Goal: Information Seeking & Learning: Learn about a topic

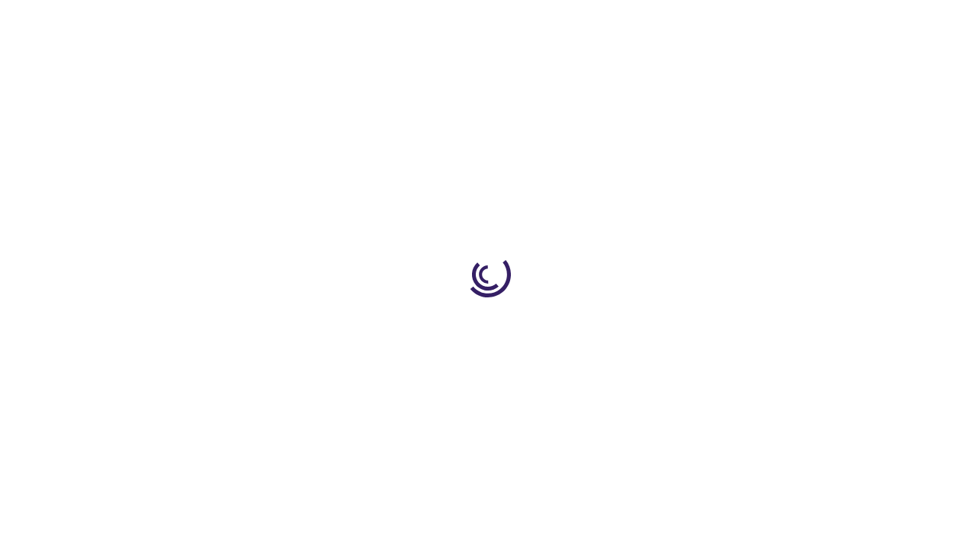
scroll to position [2150, 0]
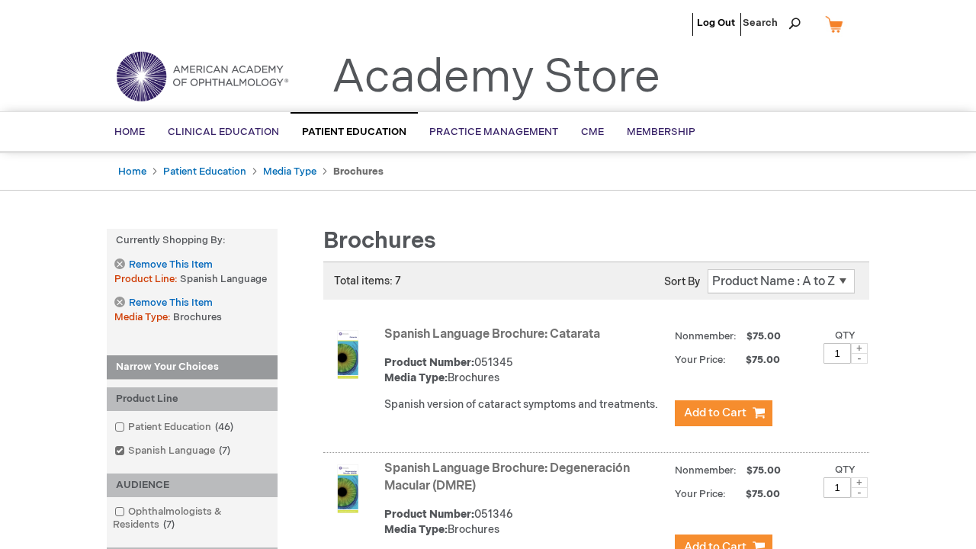
scroll to position [1172, 0]
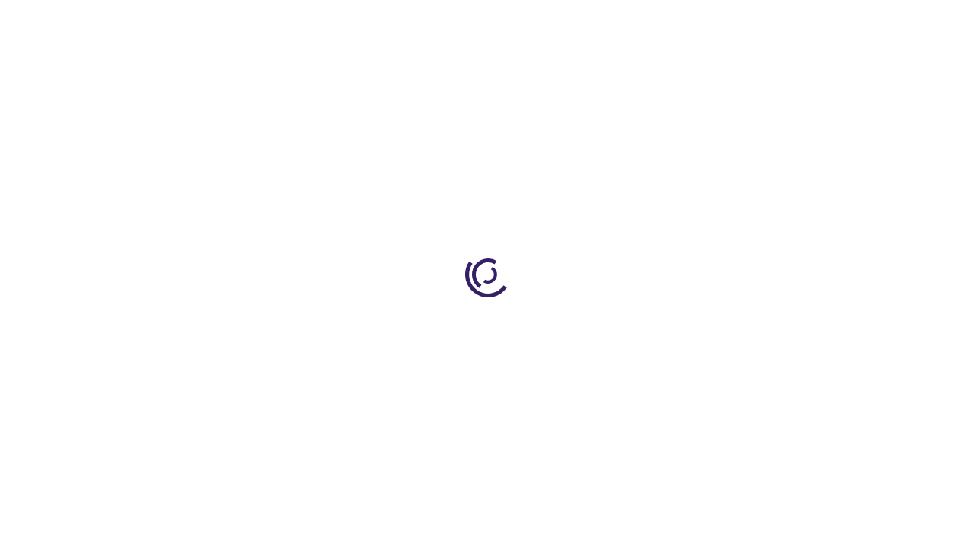
scroll to position [1017, 0]
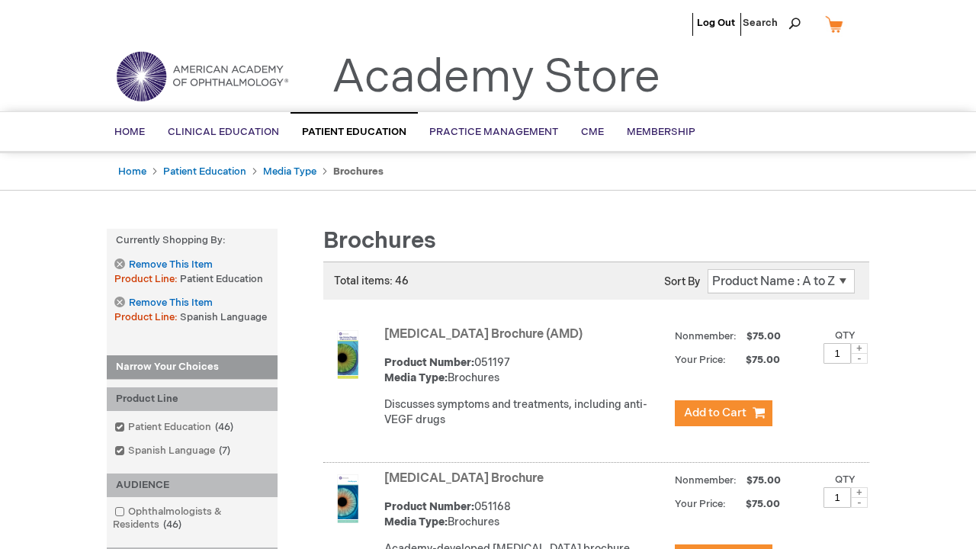
scroll to position [2678, 0]
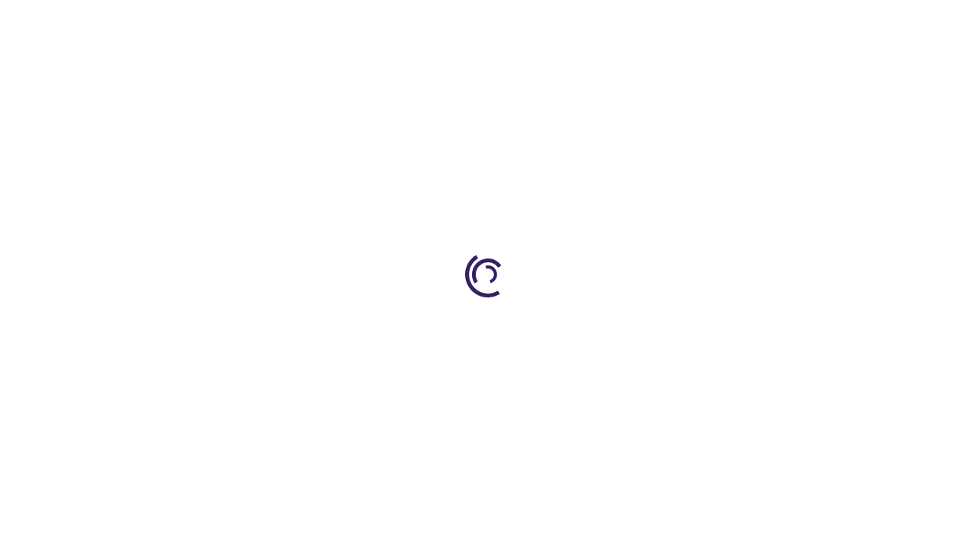
scroll to position [1473, 0]
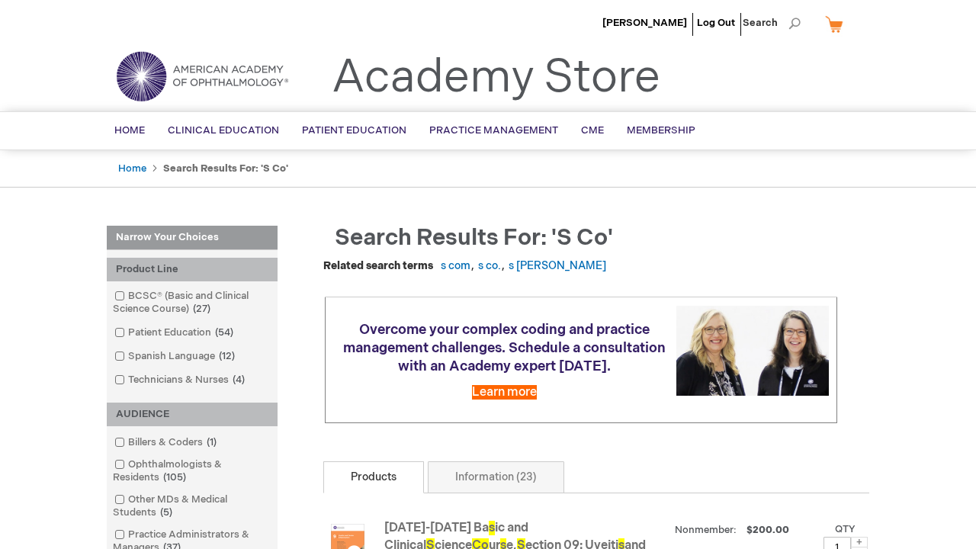
scroll to position [3152, 0]
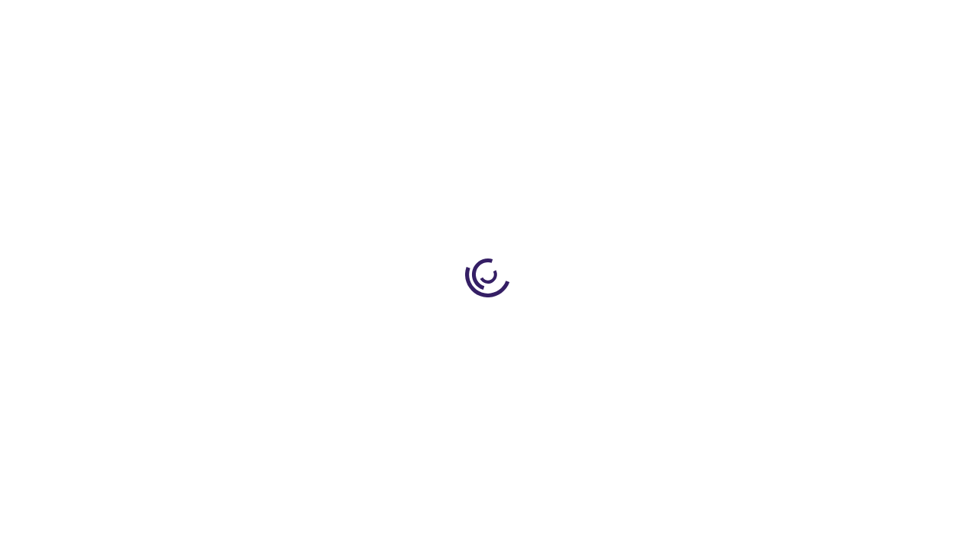
scroll to position [1823, 0]
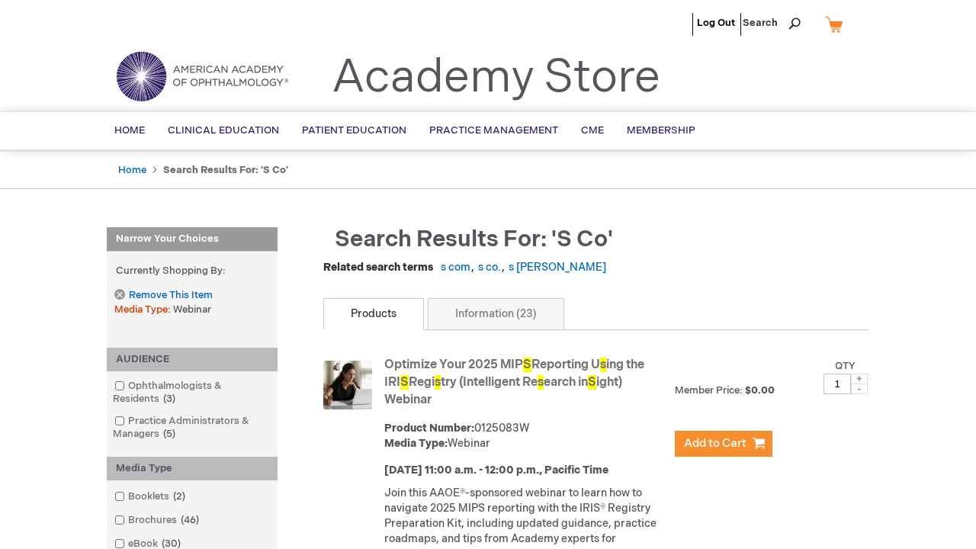
scroll to position [1761, 0]
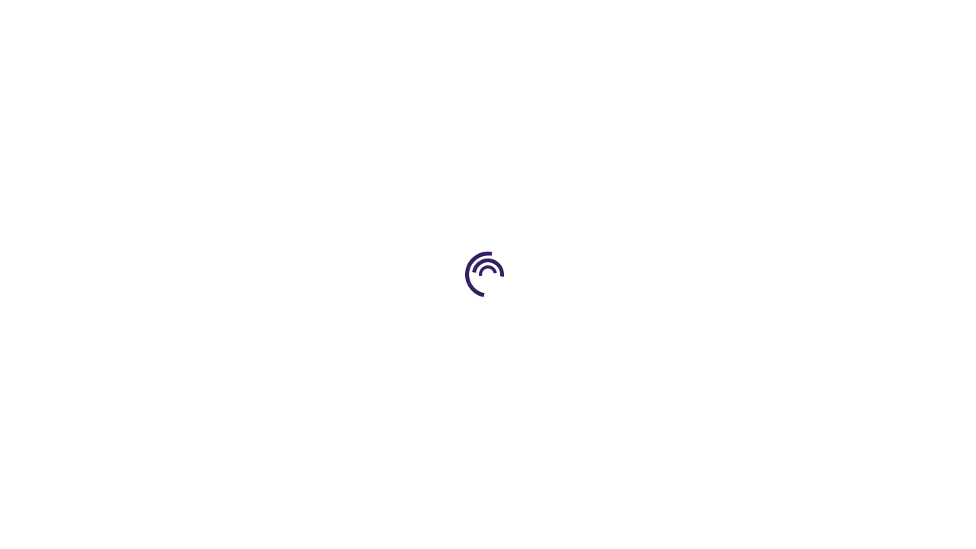
scroll to position [738, 0]
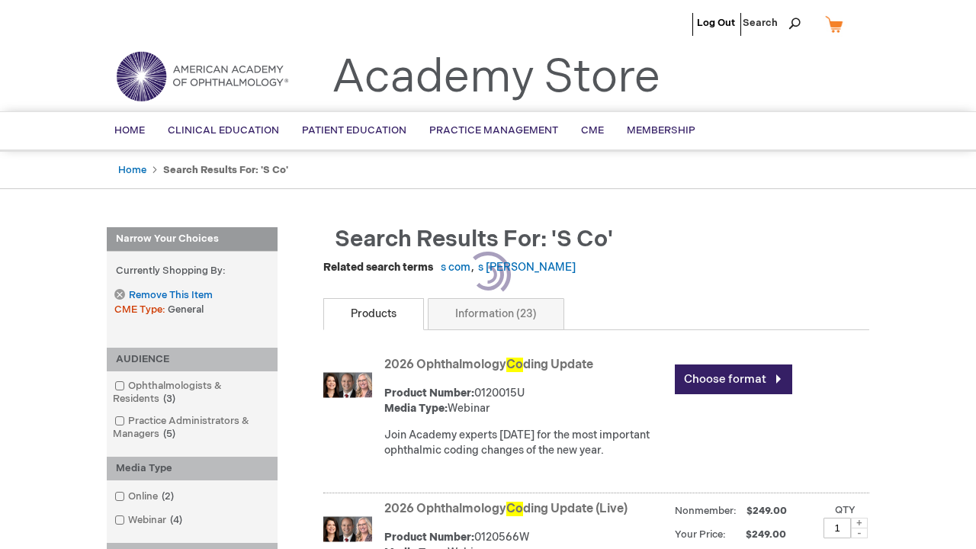
scroll to position [817, 0]
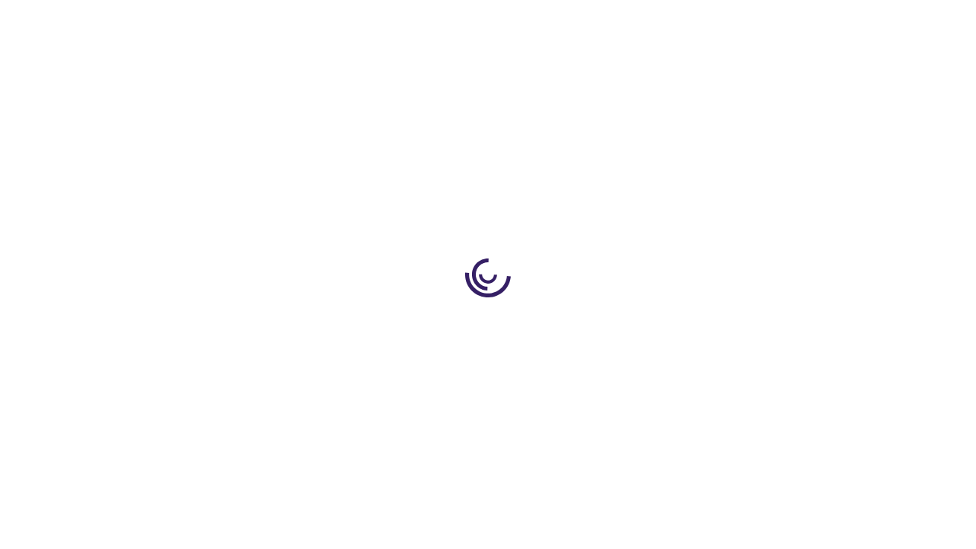
scroll to position [967, 0]
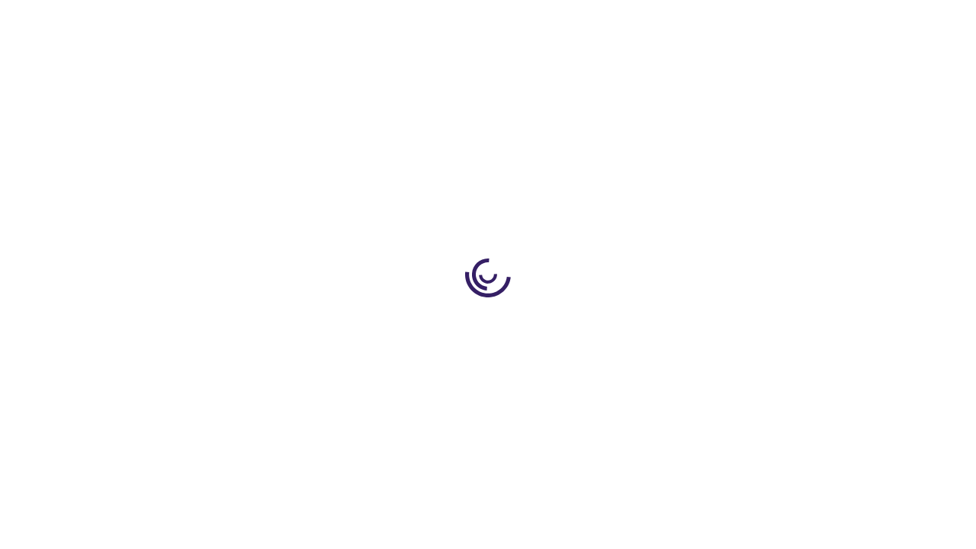
scroll to position [2441, 0]
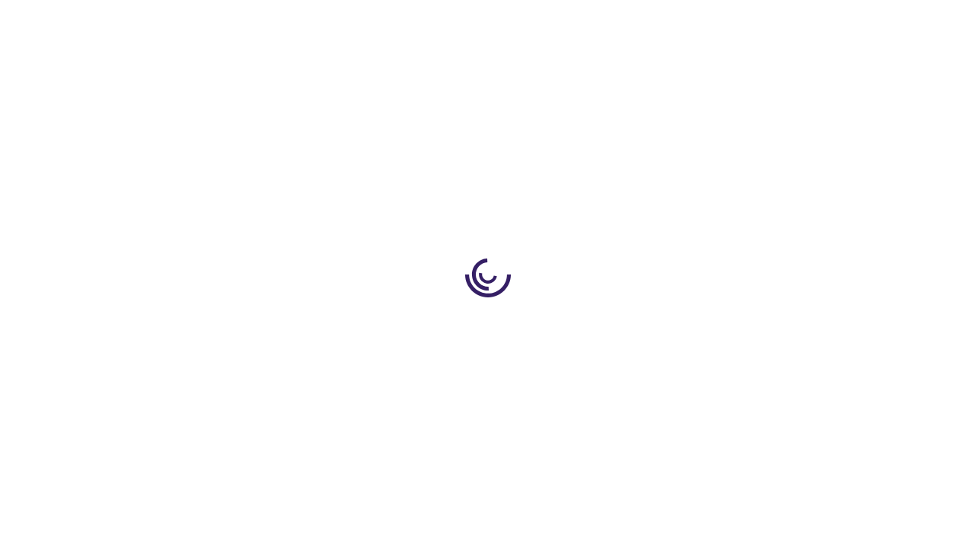
scroll to position [925, 0]
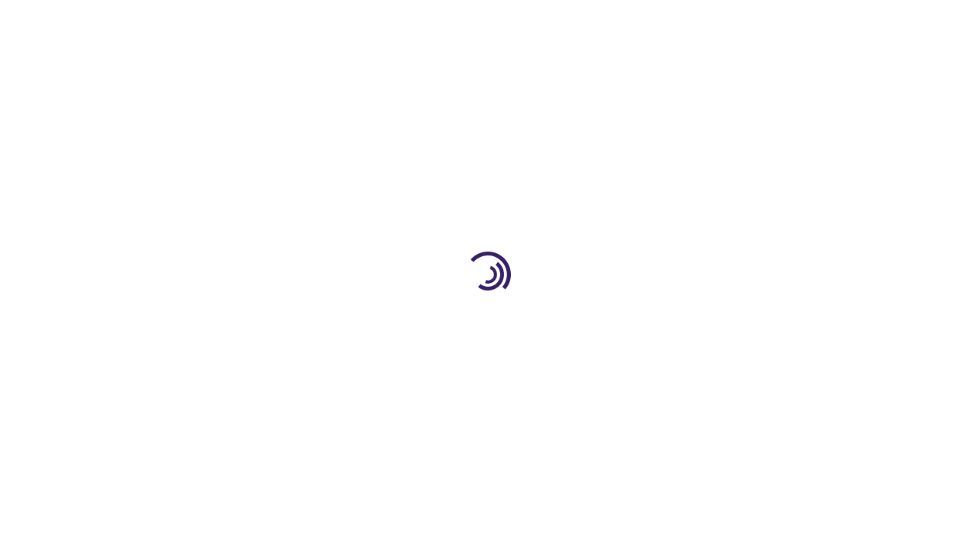
scroll to position [1997, 0]
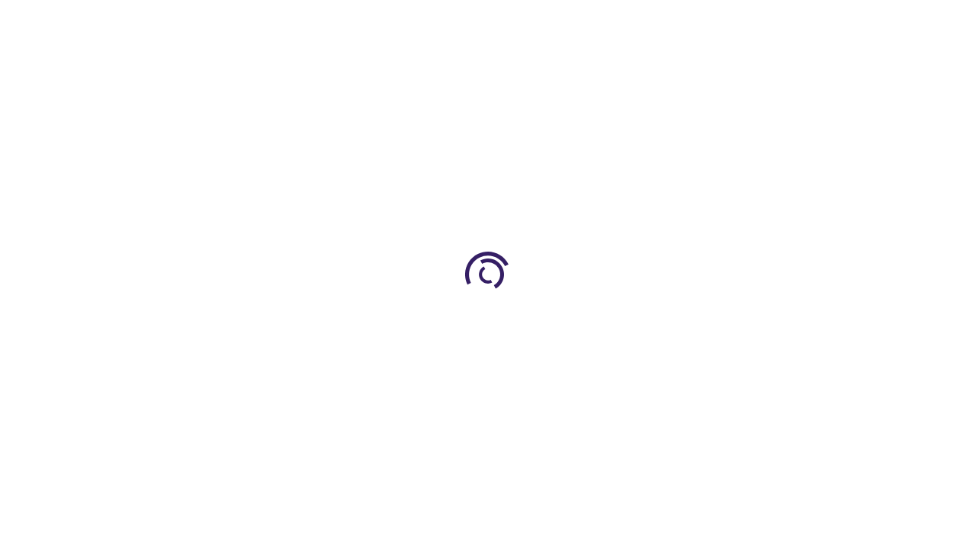
scroll to position [522, 0]
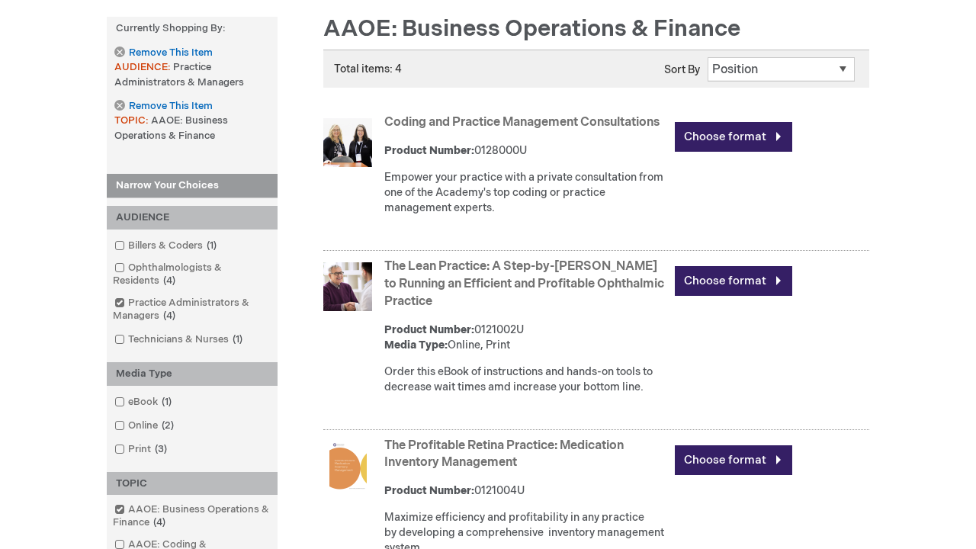
scroll to position [2144, 0]
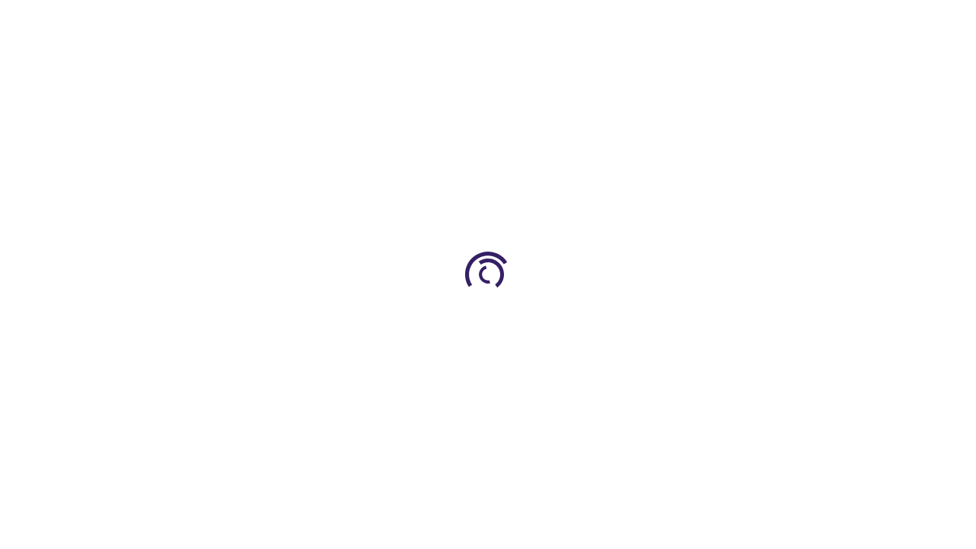
scroll to position [684, 0]
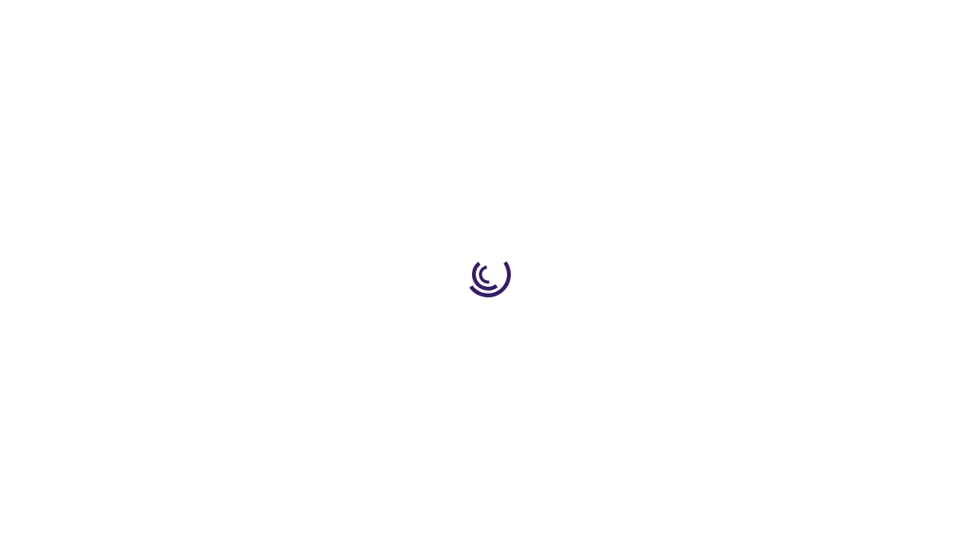
scroll to position [200, 0]
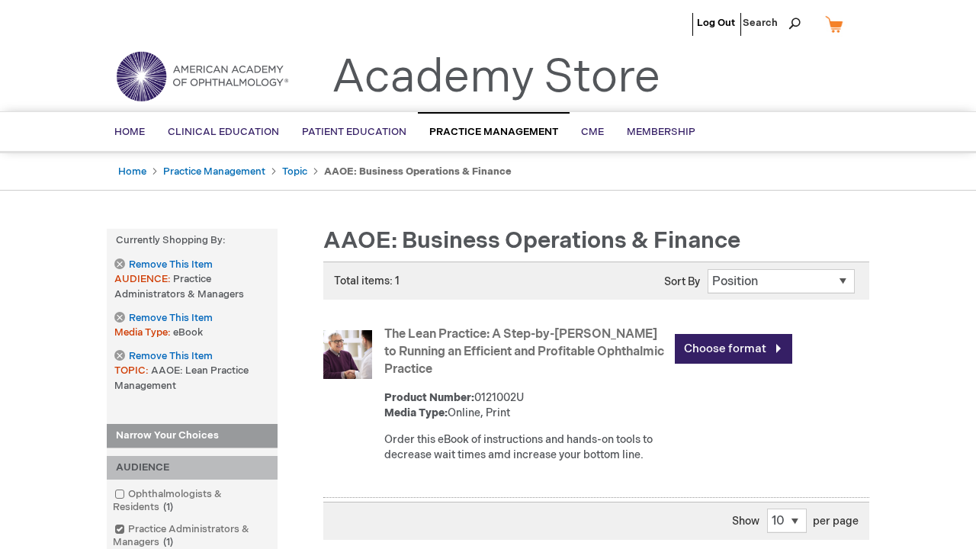
scroll to position [484, 0]
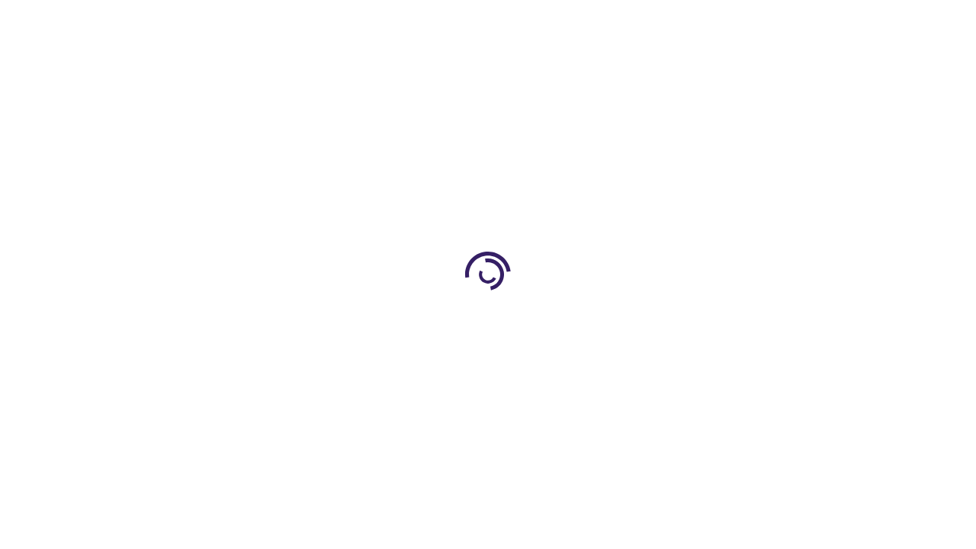
scroll to position [2101, 0]
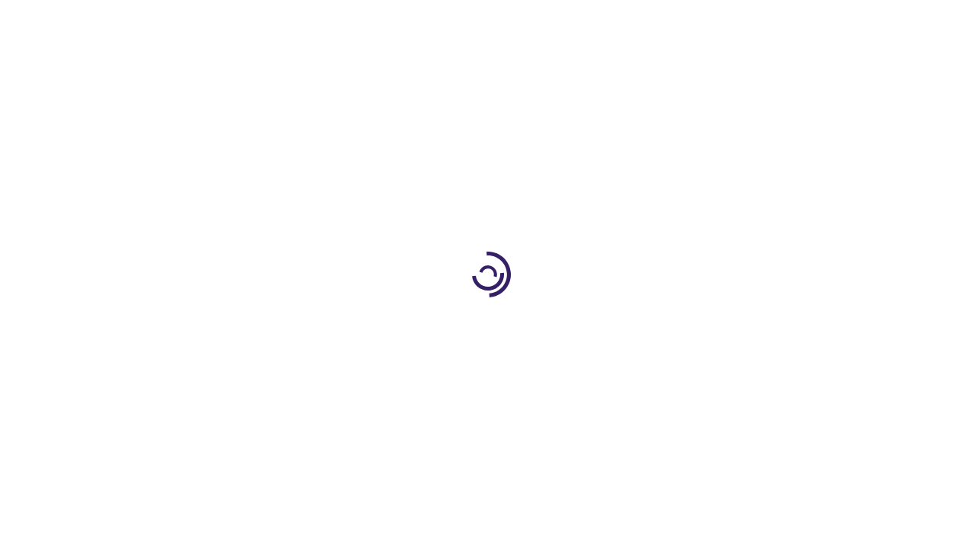
scroll to position [550, 0]
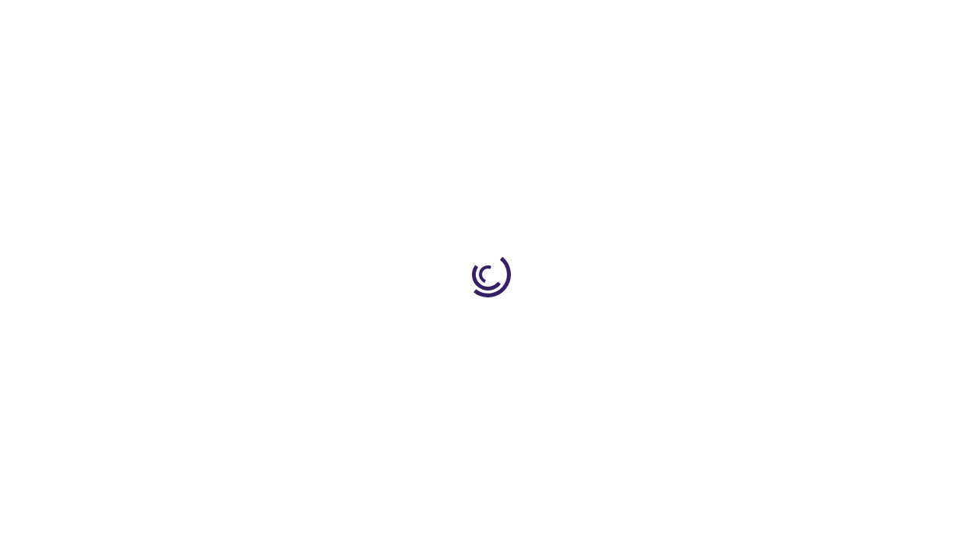
scroll to position [1943, 0]
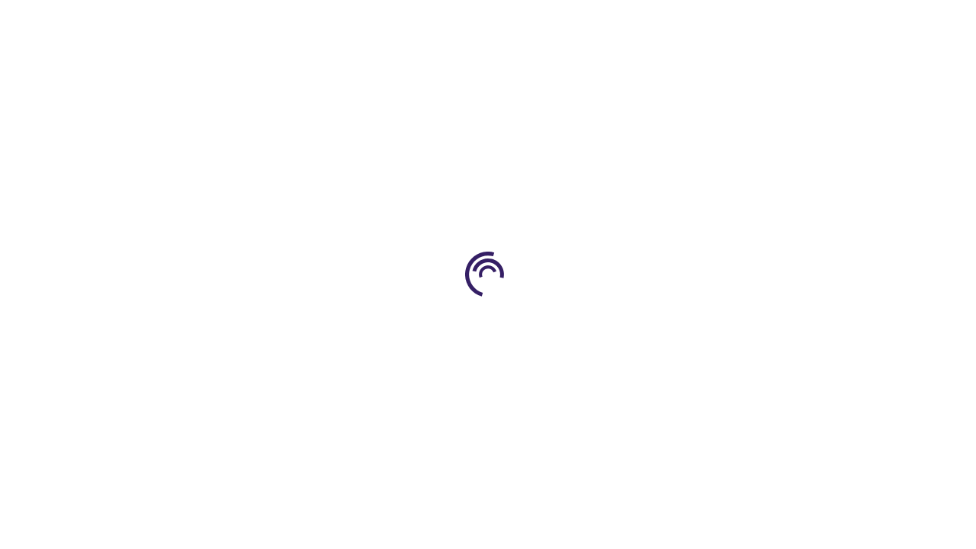
scroll to position [490, 0]
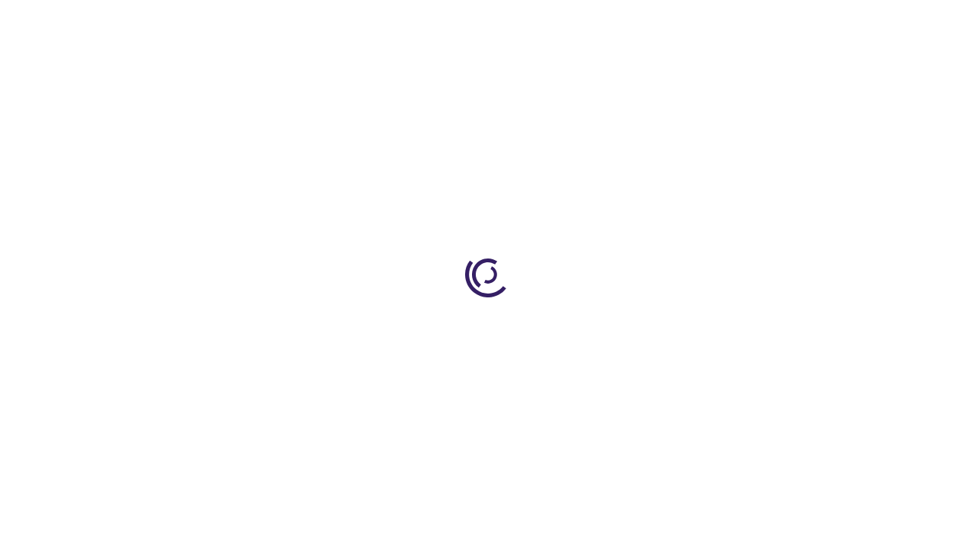
scroll to position [2364, 0]
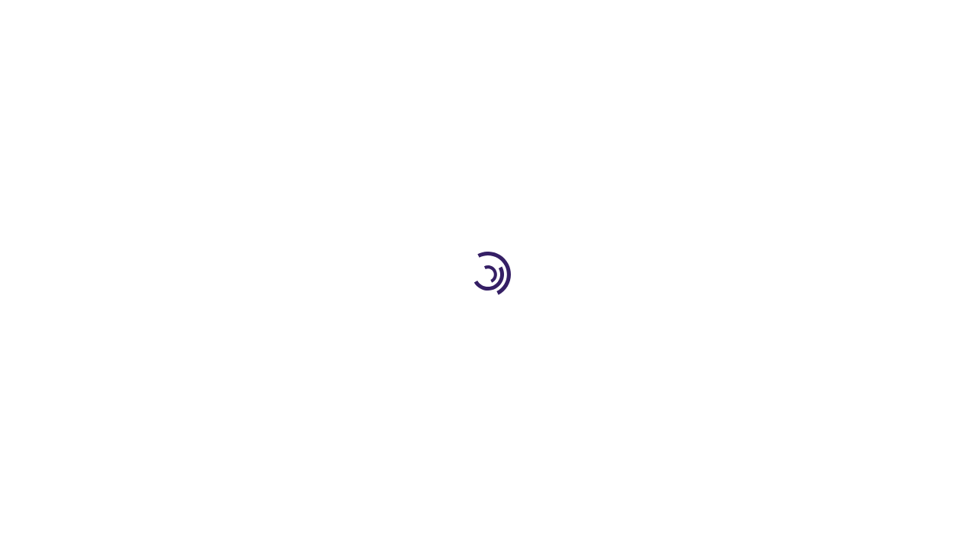
scroll to position [376, 0]
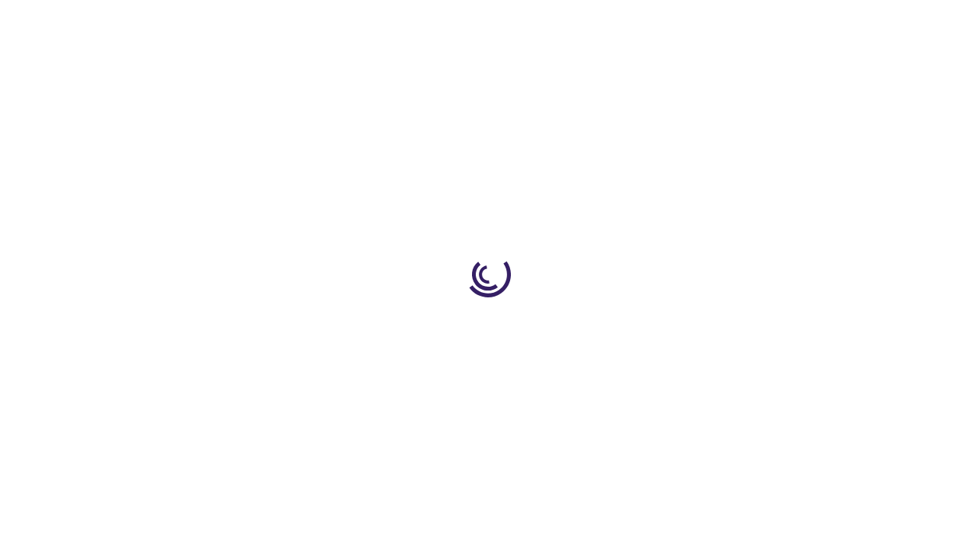
scroll to position [200, 0]
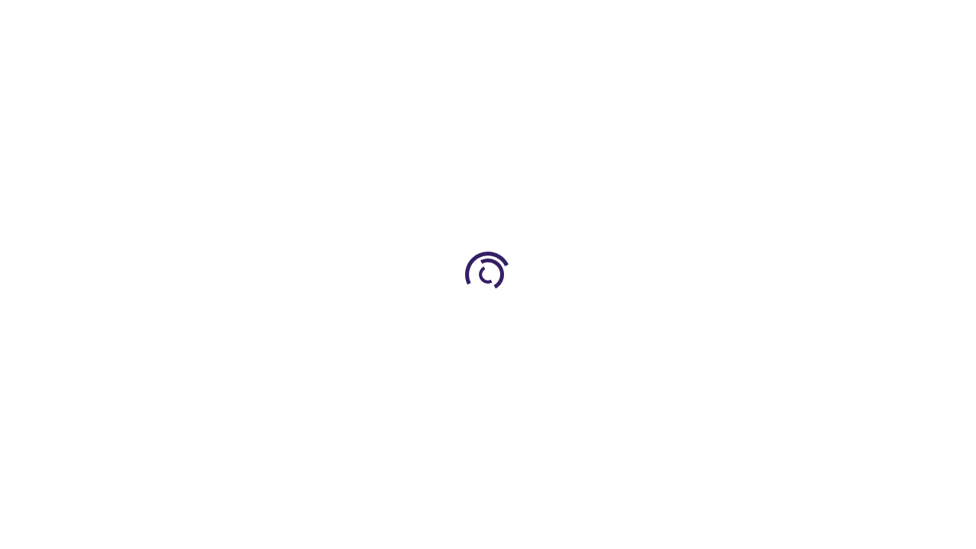
scroll to position [200, 0]
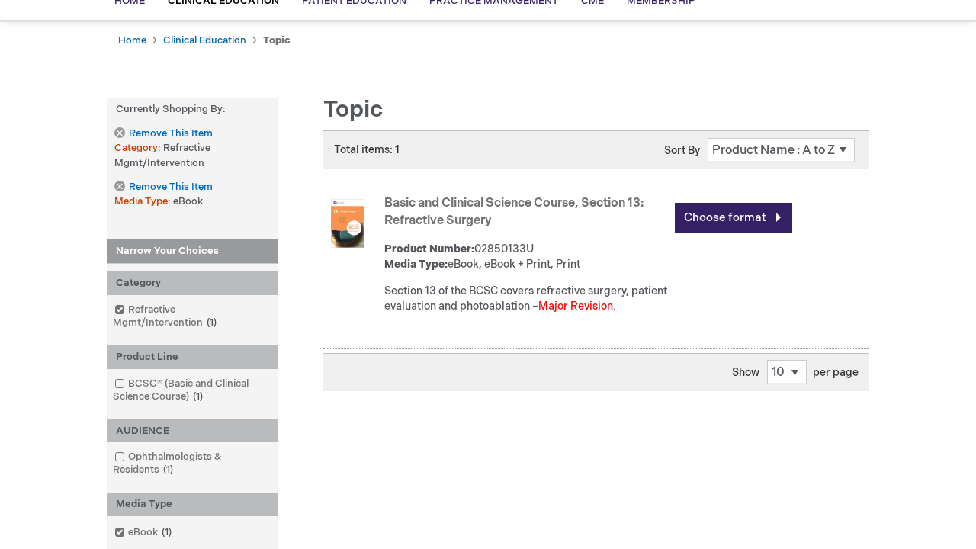
scroll to position [566, 0]
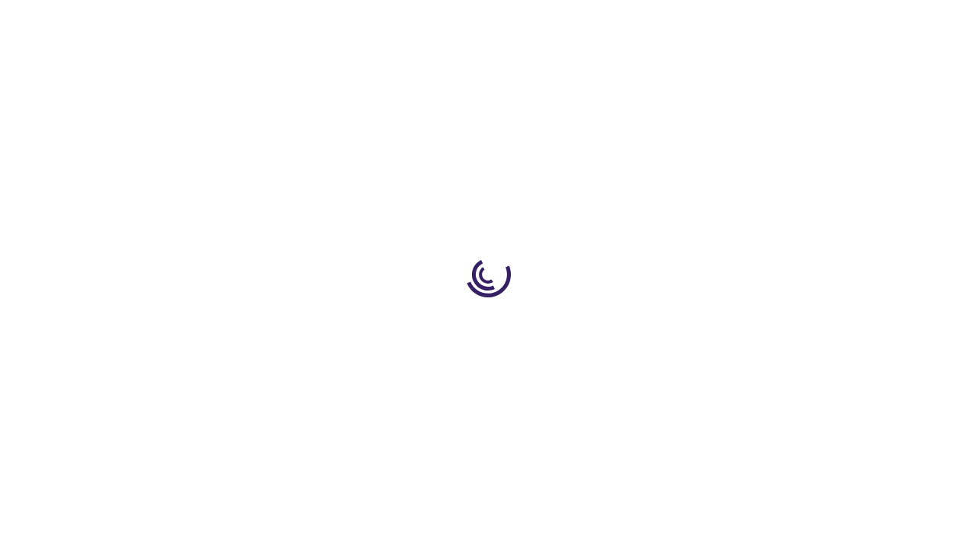
scroll to position [2051, 0]
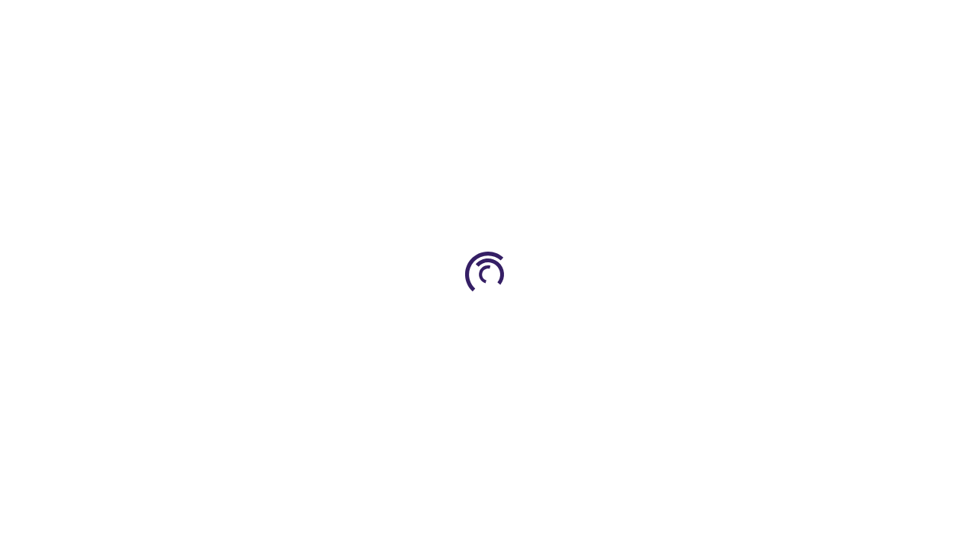
scroll to position [2051, 0]
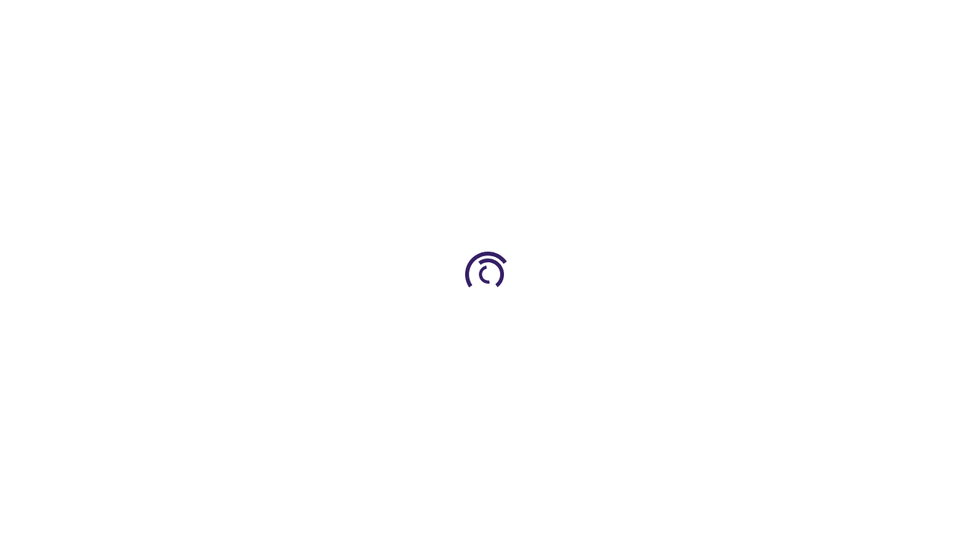
scroll to position [3346, 0]
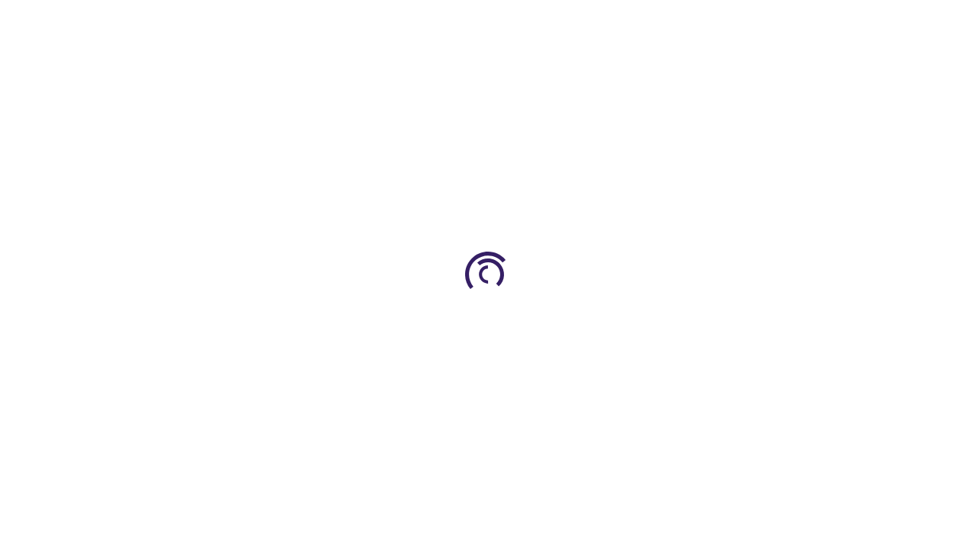
scroll to position [554, 0]
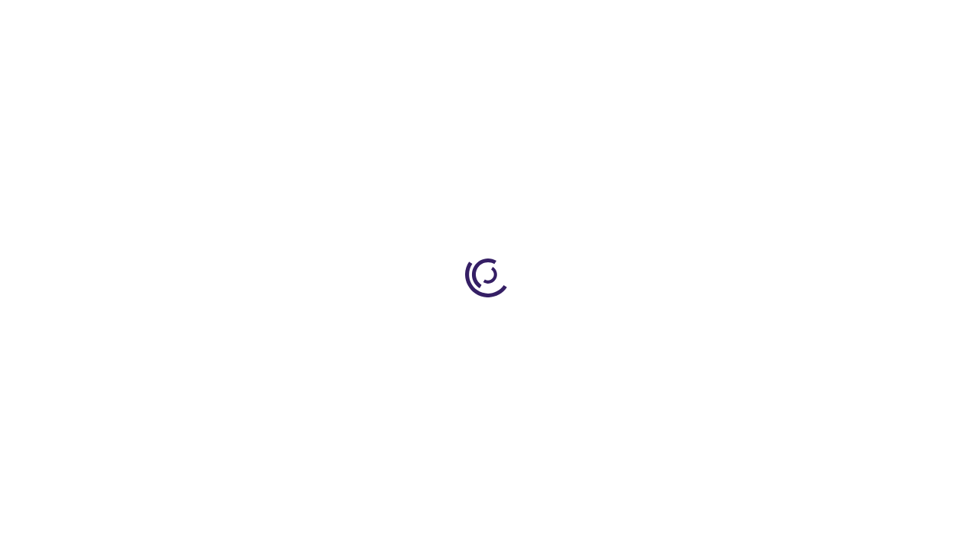
scroll to position [2515, 0]
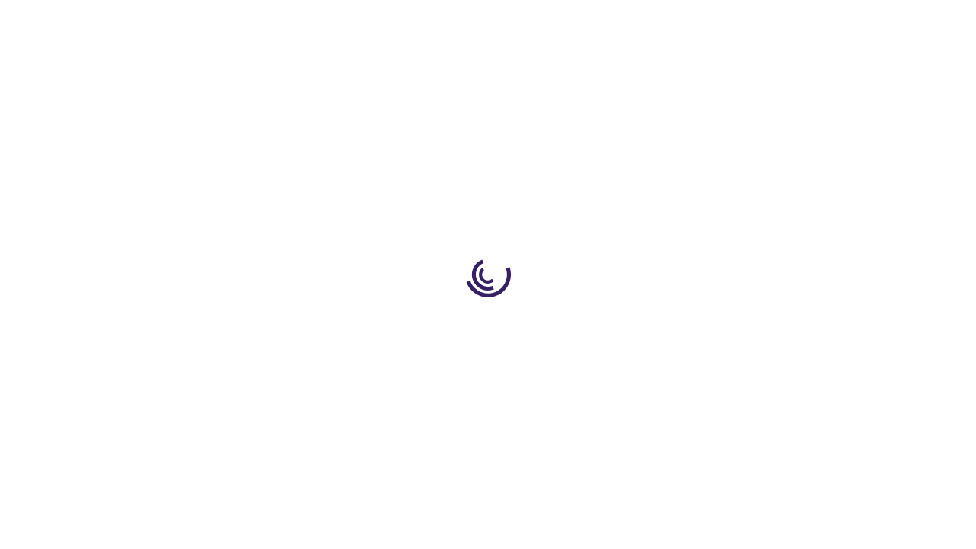
scroll to position [363, 0]
